Goal: Transaction & Acquisition: Purchase product/service

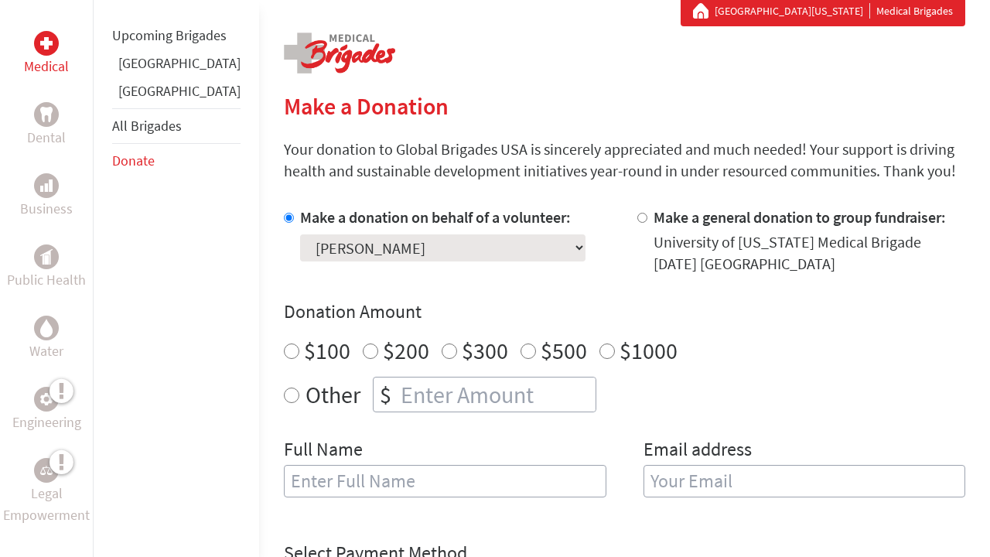
scroll to position [306, 0]
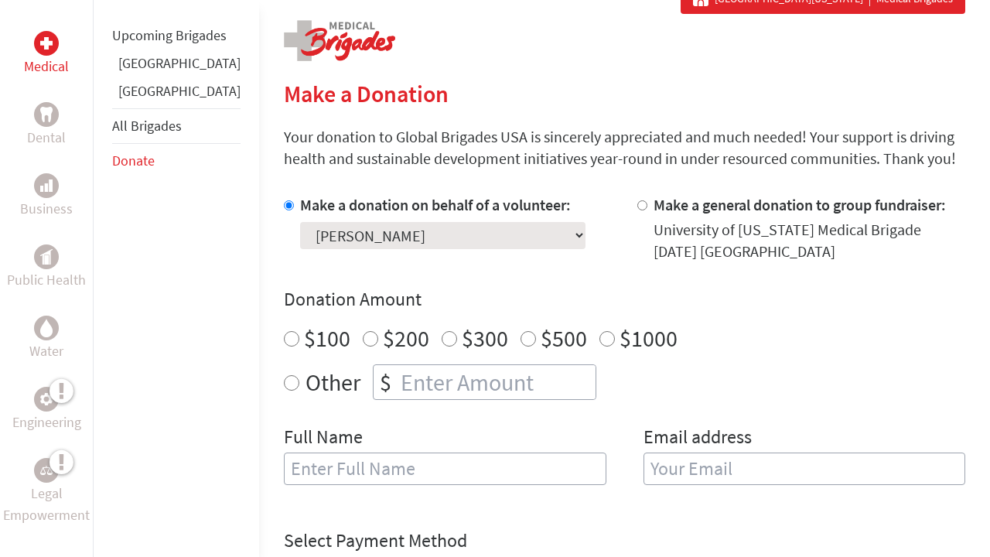
click at [52, 39] on img at bounding box center [46, 43] width 12 height 12
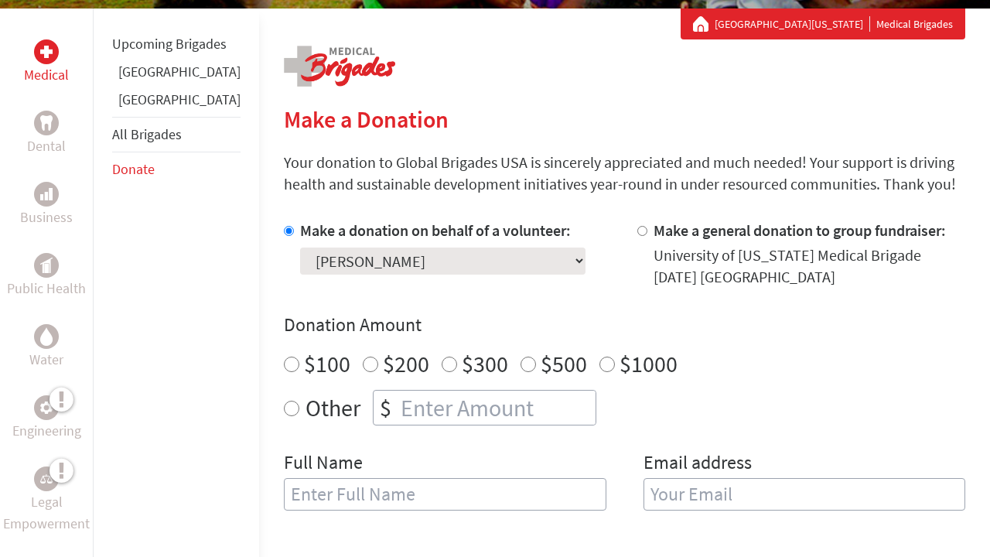
scroll to position [282, 0]
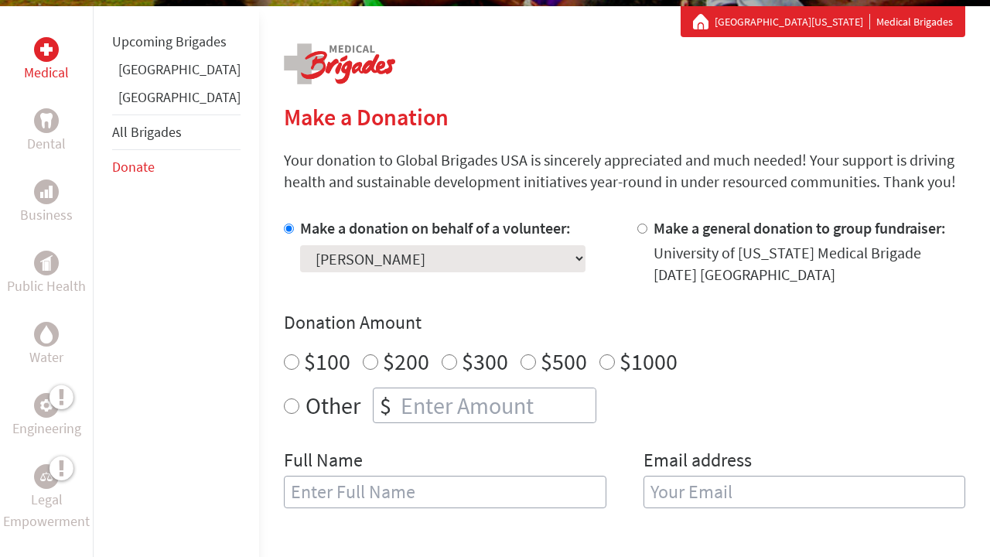
click at [541, 360] on label "$500" at bounding box center [564, 361] width 46 height 29
click at [521, 360] on input "$500" at bounding box center [528, 361] width 15 height 15
radio input "true"
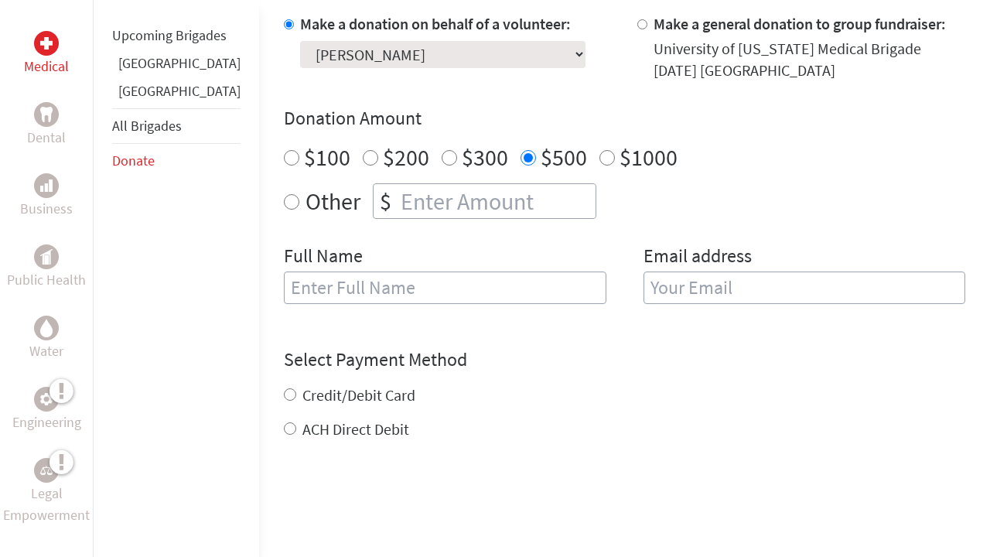
scroll to position [491, 0]
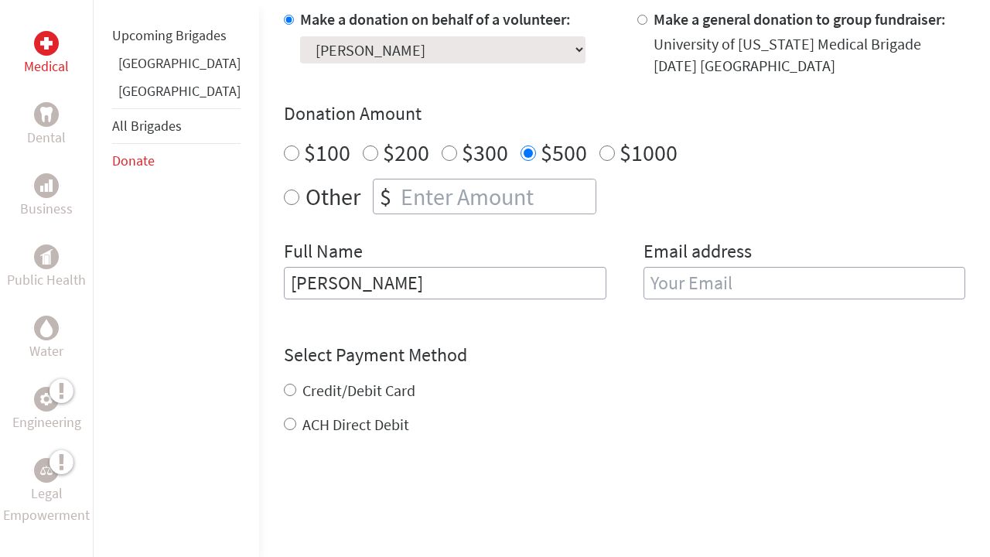
type input "Catie Johnson"
click at [335, 423] on label "ACH Direct Debit" at bounding box center [355, 424] width 107 height 19
click at [296, 423] on input "ACH Direct Debit" at bounding box center [290, 424] width 12 height 12
radio input "true"
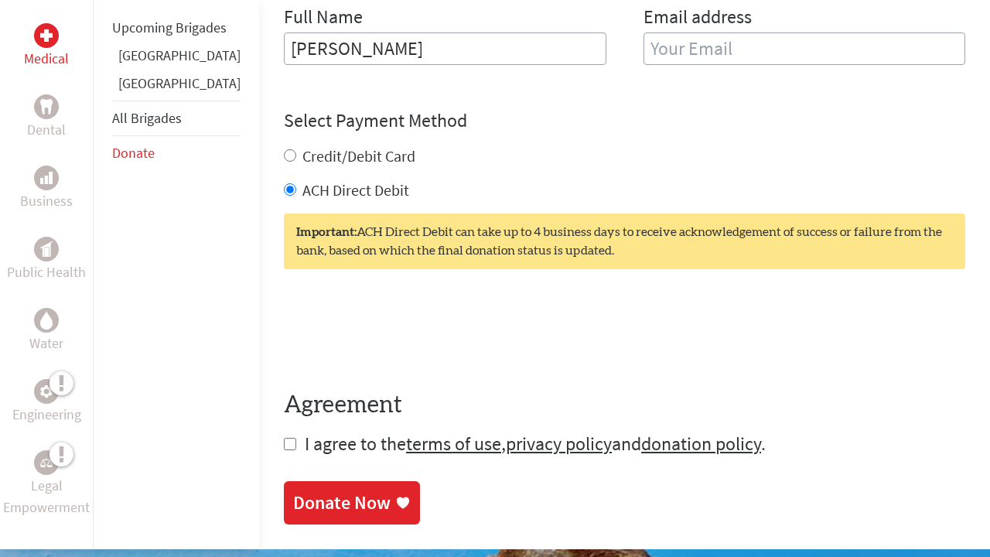
scroll to position [746, 0]
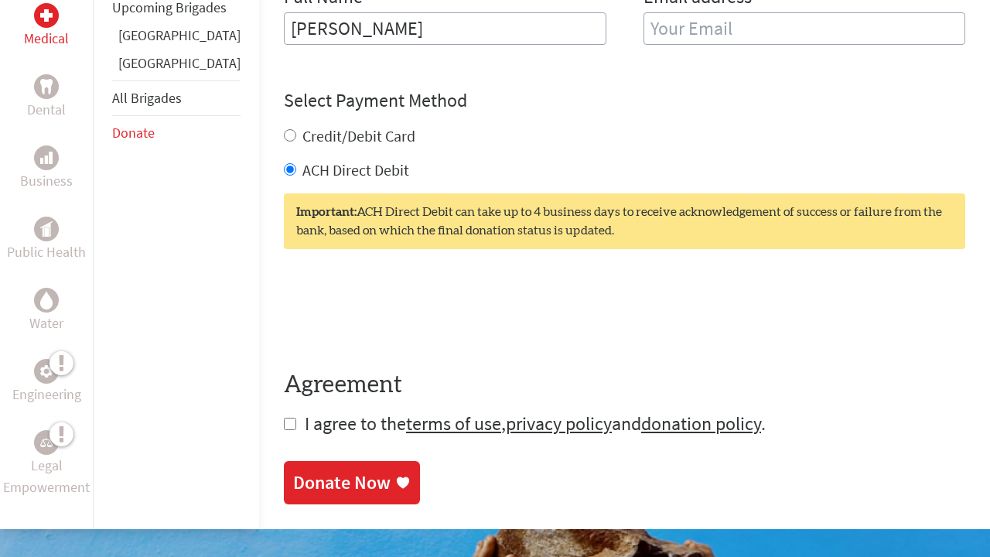
click at [284, 430] on input "checkbox" at bounding box center [290, 424] width 12 height 12
checkbox input "true"
drag, startPoint x: 291, startPoint y: 493, endPoint x: 309, endPoint y: 446, distance: 50.4
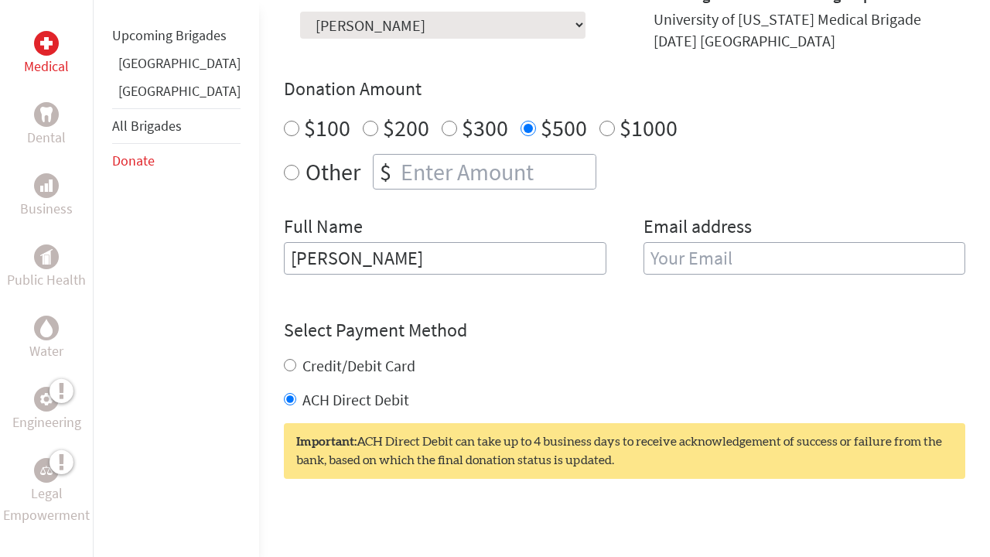
scroll to position [499, 0]
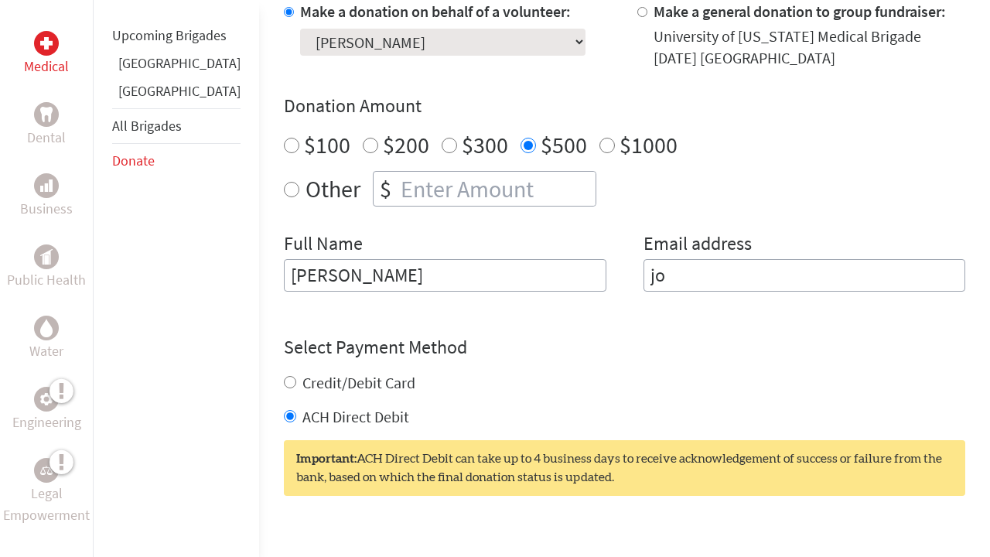
type input "j"
type input "c"
type input "johnsocp22@gmail.com"
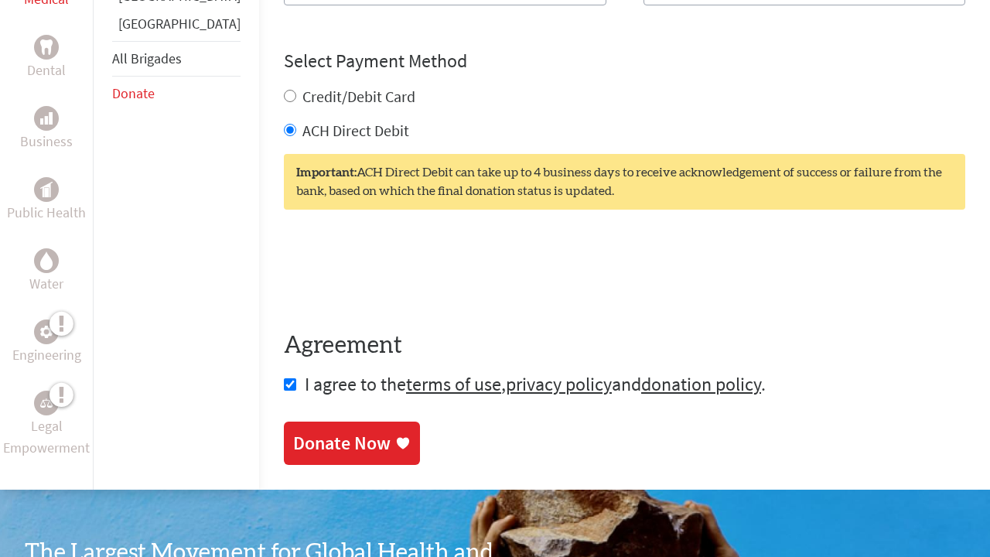
scroll to position [810, 0]
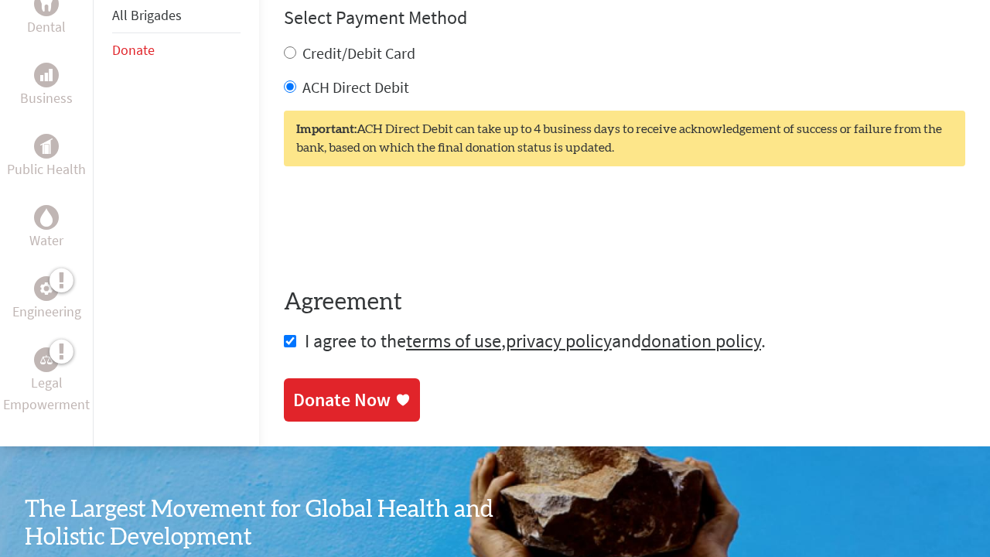
click at [314, 403] on div "Donate Now" at bounding box center [341, 401] width 97 height 25
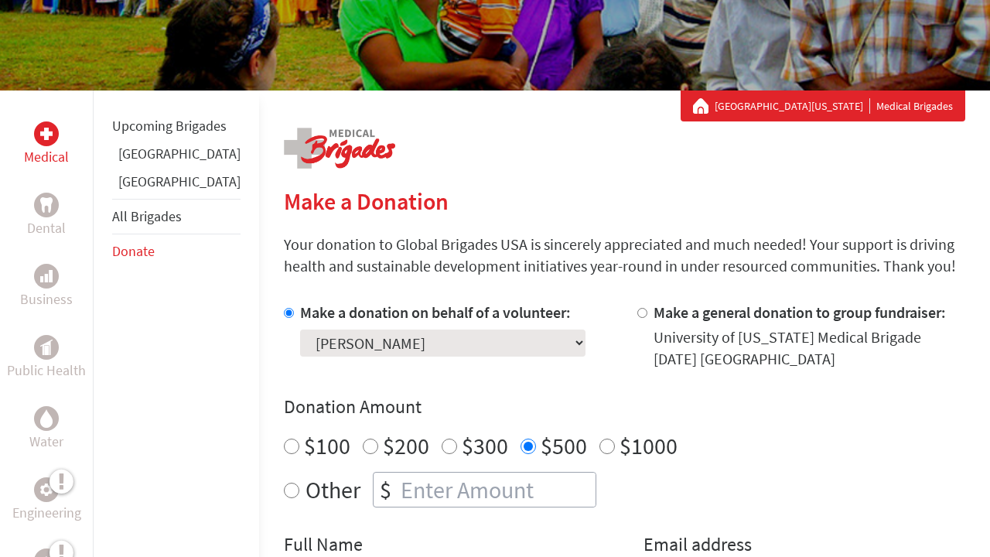
scroll to position [200, 0]
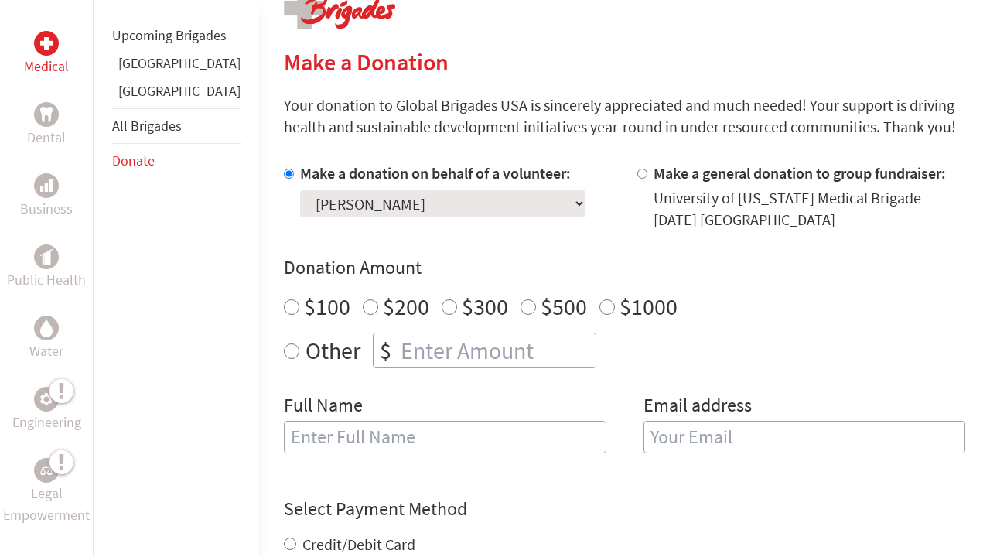
scroll to position [338, 0]
click at [620, 310] on label "$1000" at bounding box center [649, 305] width 58 height 29
click at [599, 310] on input "$1000" at bounding box center [606, 306] width 15 height 15
radio input "true"
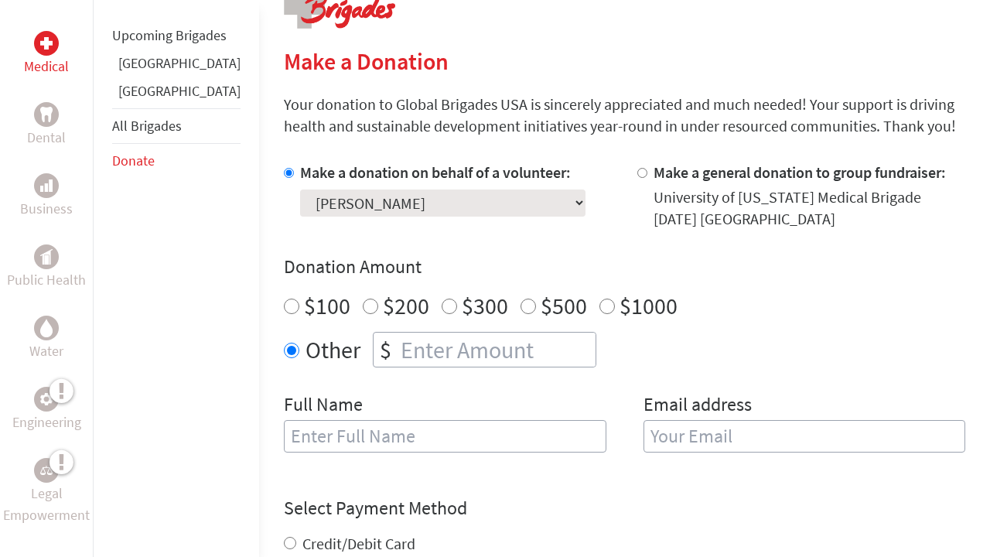
click at [420, 351] on input "number" at bounding box center [497, 350] width 198 height 34
click at [620, 314] on label "$1000" at bounding box center [649, 305] width 58 height 29
click at [599, 314] on input "$1000" at bounding box center [606, 306] width 15 height 15
radio input "true"
type input "[PERSON_NAME]"
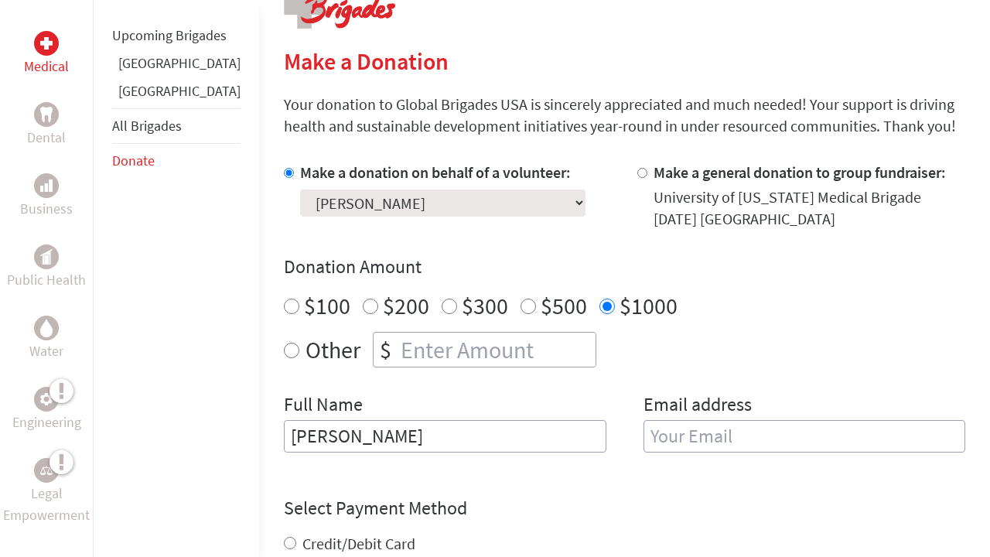
type input "catie.johnson@unh.edu"
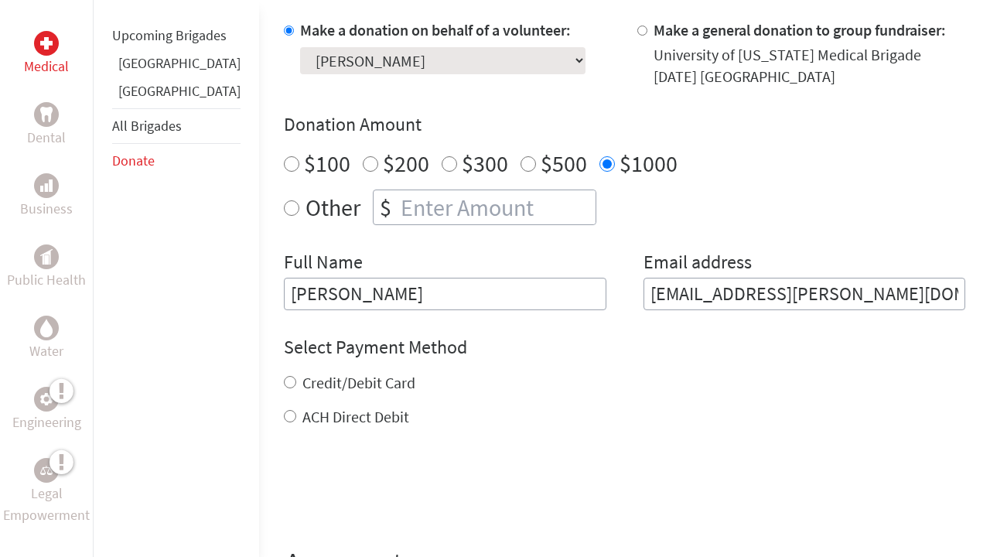
scroll to position [500, 0]
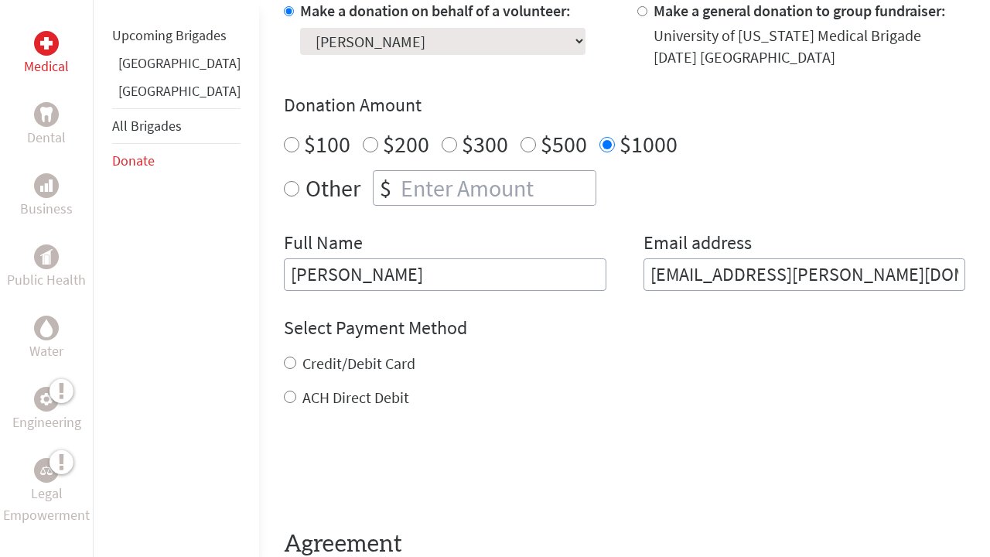
click at [339, 401] on label "ACH Direct Debit" at bounding box center [355, 397] width 107 height 19
click at [296, 401] on input "ACH Direct Debit" at bounding box center [290, 397] width 12 height 12
radio input "true"
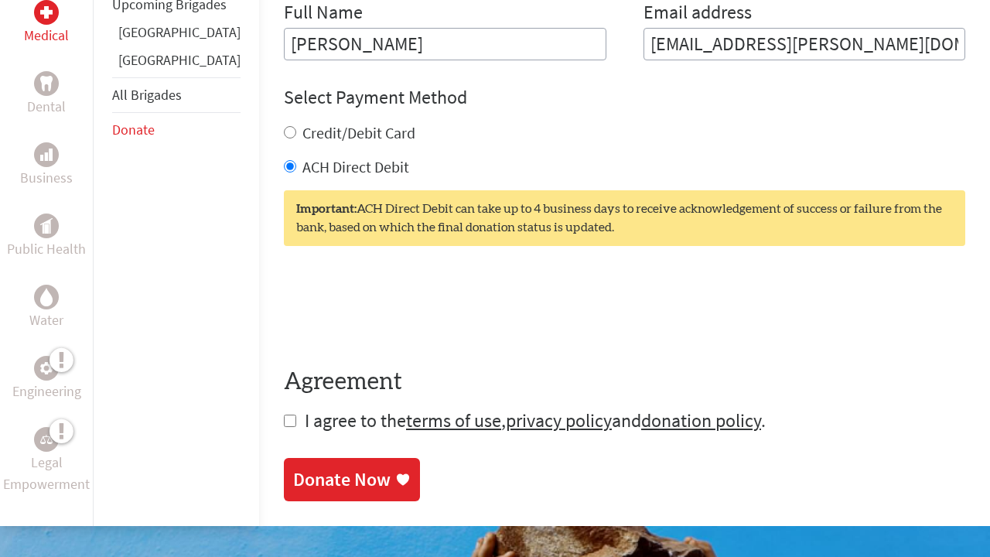
scroll to position [733, 0]
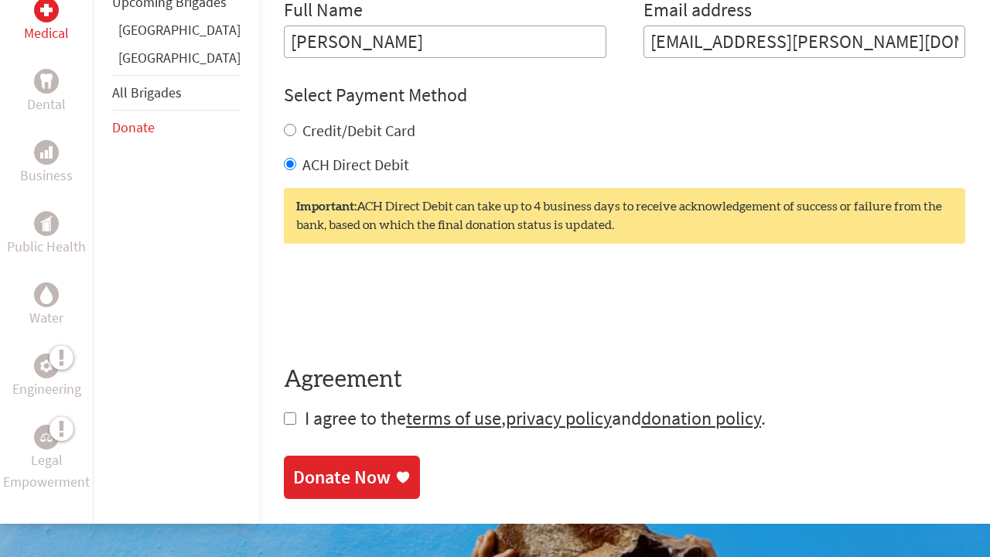
click at [305, 420] on span "I agree to the terms of use , privacy policy and donation policy ." at bounding box center [535, 418] width 461 height 24
click at [284, 425] on input "checkbox" at bounding box center [290, 418] width 12 height 12
checkbox input "true"
click at [293, 484] on div "Donate Now" at bounding box center [341, 478] width 97 height 25
